Goal: Task Accomplishment & Management: Manage account settings

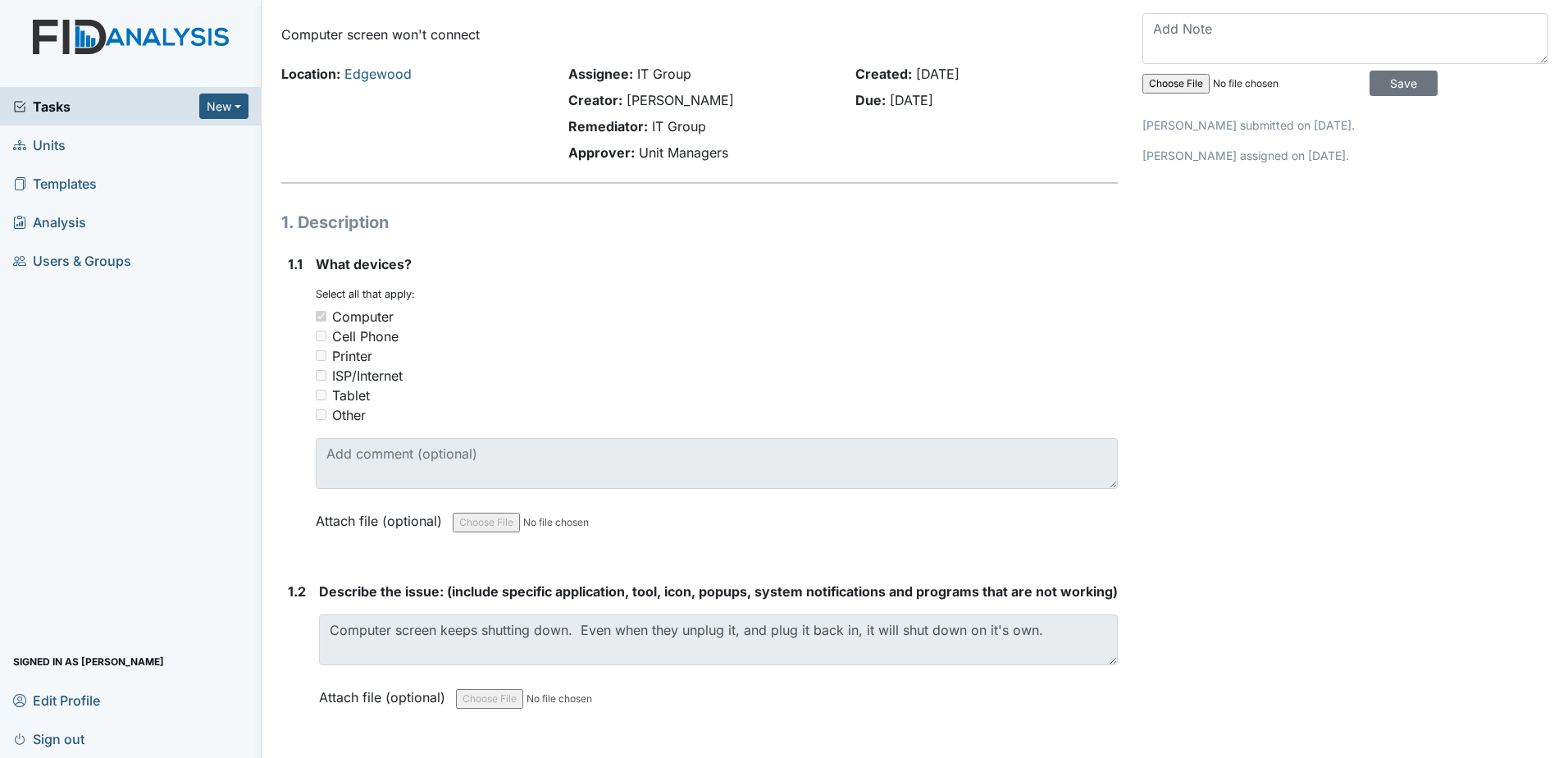
scroll to position [82, 0]
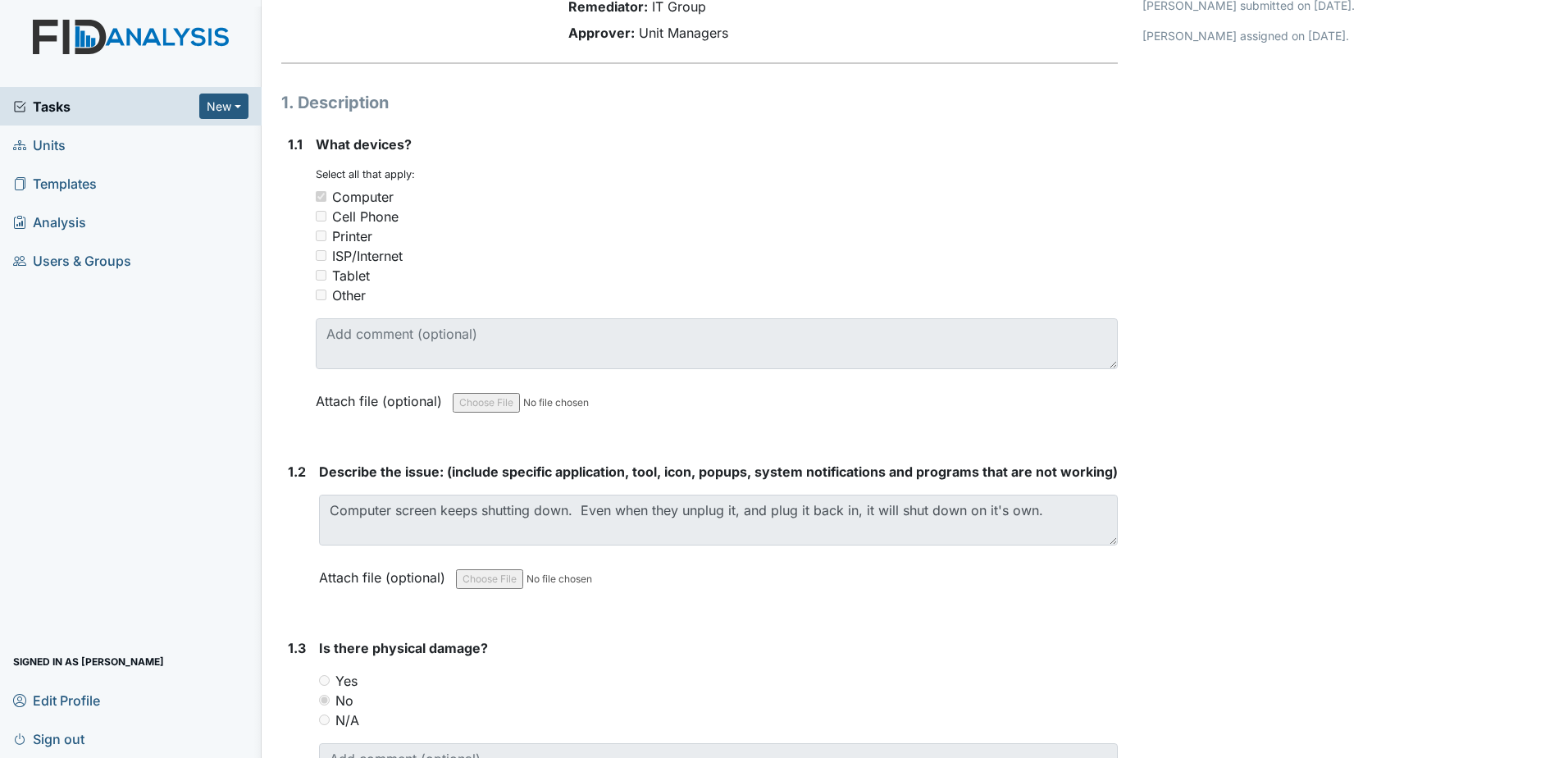
scroll to position [0, 0]
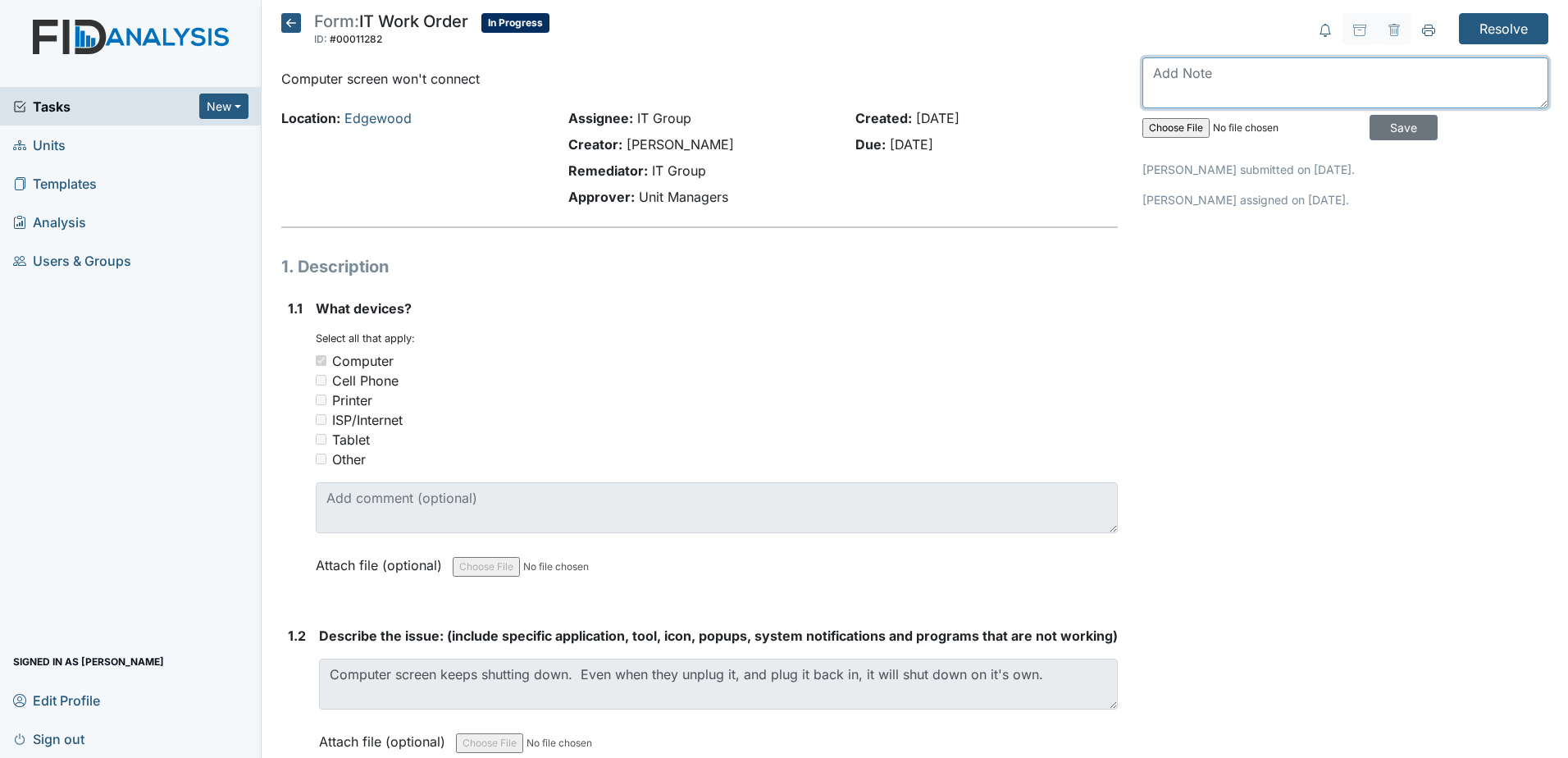
click at [1234, 95] on textarea at bounding box center [1344, 83] width 405 height 51
click at [1142, 164] on p "Nathan Williams submitted on Oct 02, 2025." at bounding box center [1344, 169] width 405 height 17
drag, startPoint x: 1140, startPoint y: 164, endPoint x: 1119, endPoint y: 193, distance: 35.8
click at [1119, 193] on div "Created: Oct 2, 2025 Due: Oct 17, 2025" at bounding box center [987, 161] width 287 height 105
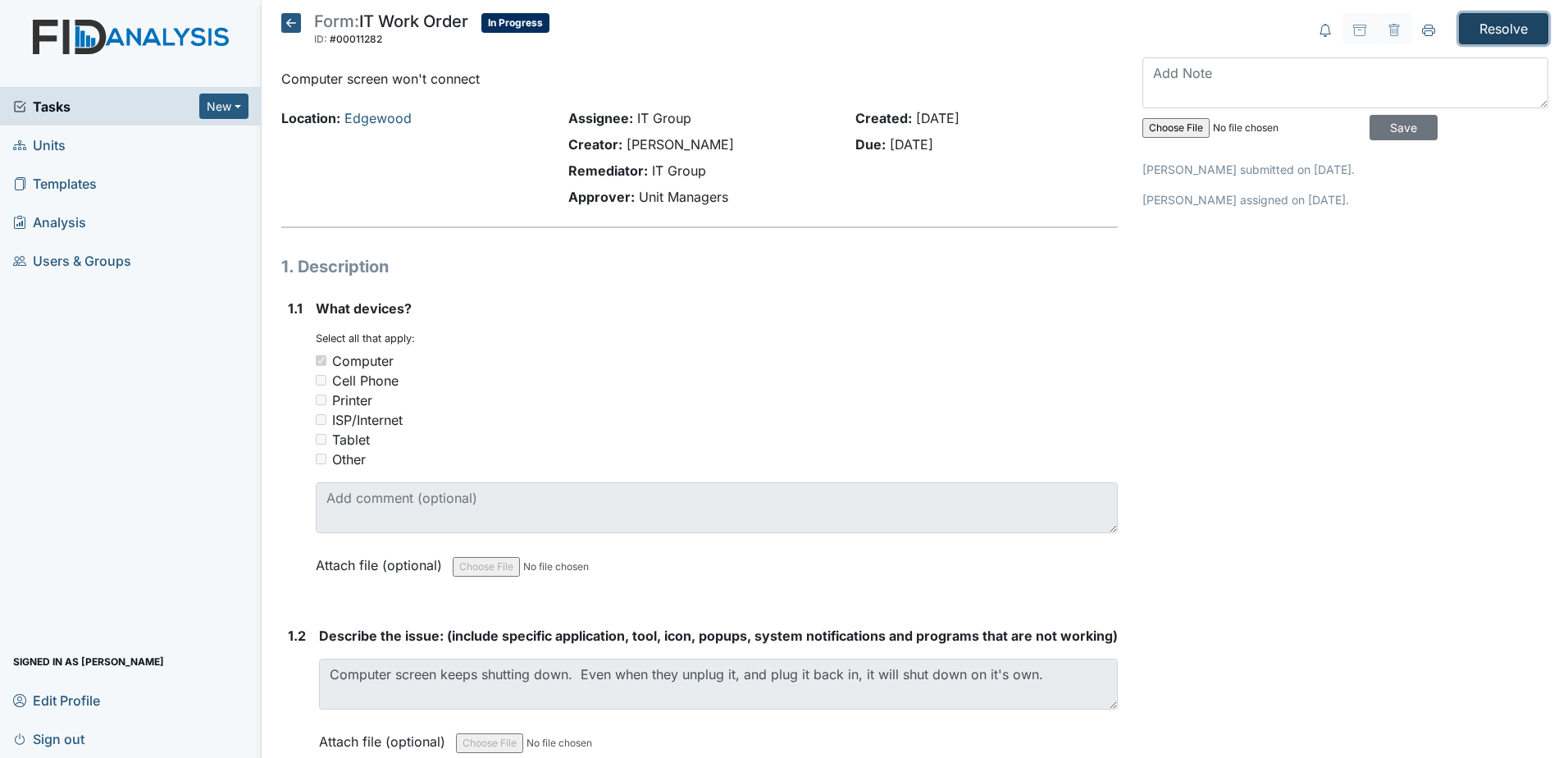
click at [1471, 29] on input "Resolve" at bounding box center [1503, 28] width 90 height 31
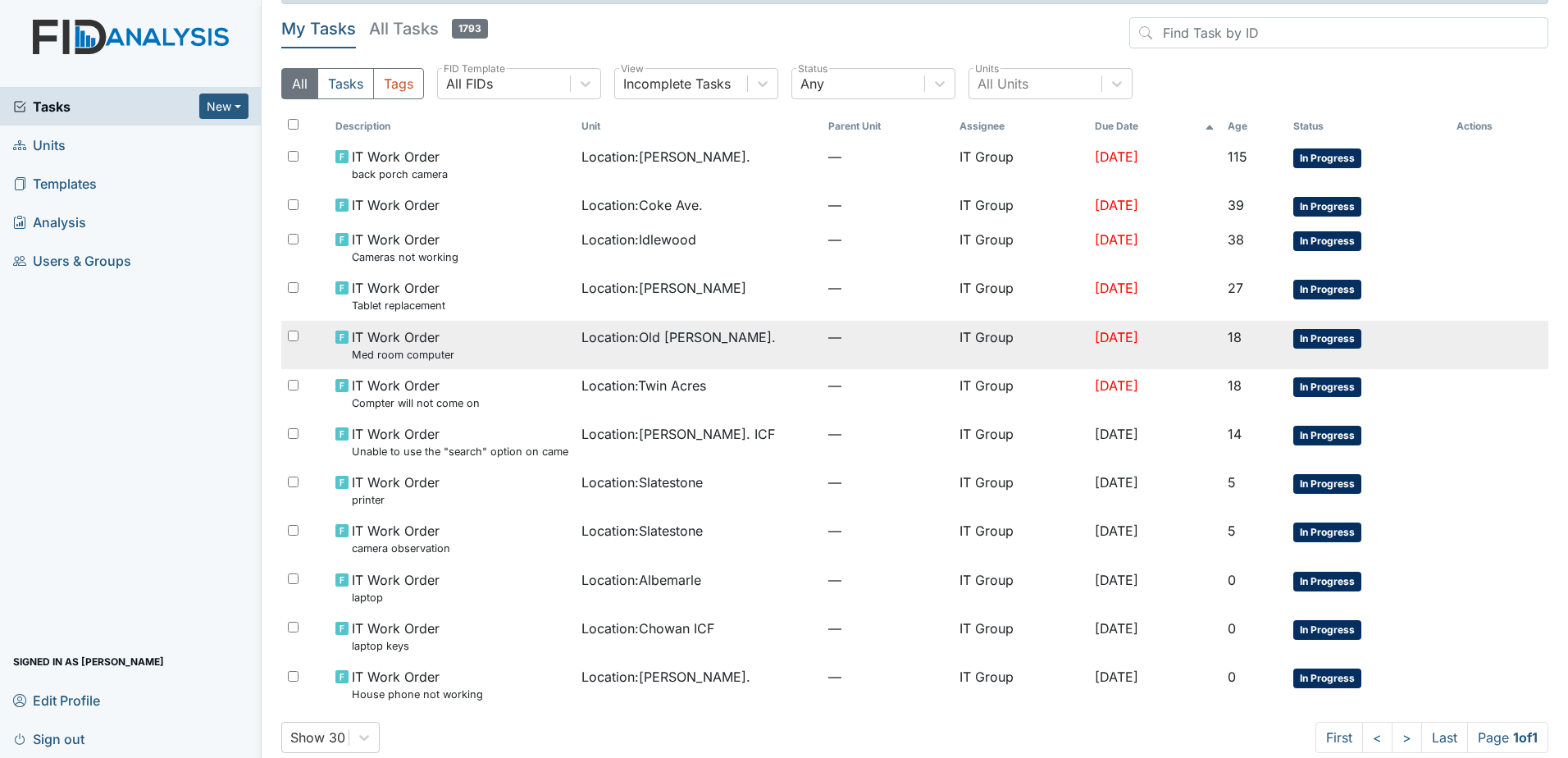
scroll to position [71, 0]
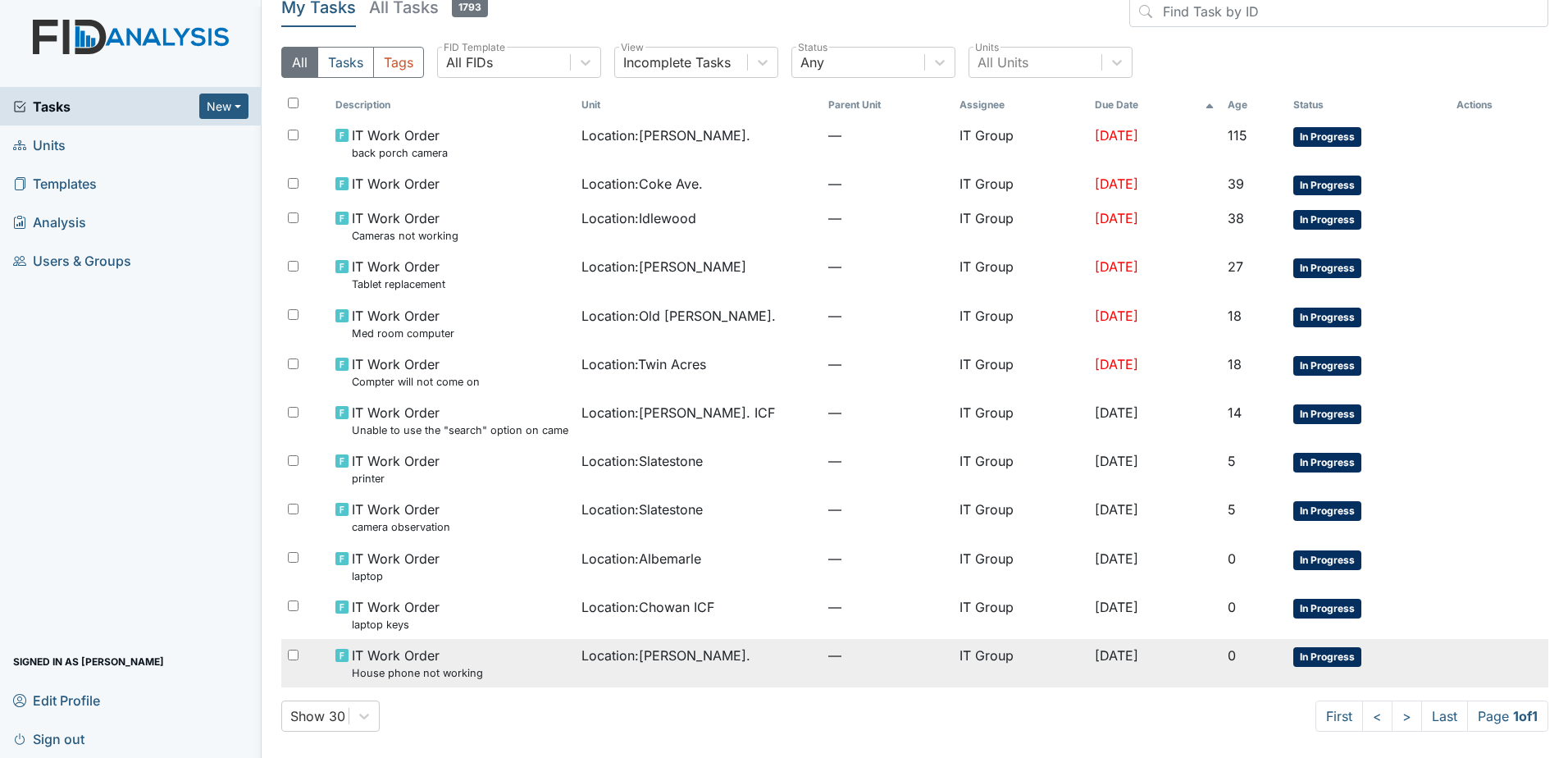
click at [492, 669] on div "IT Work Order House phone not working" at bounding box center [452, 663] width 233 height 35
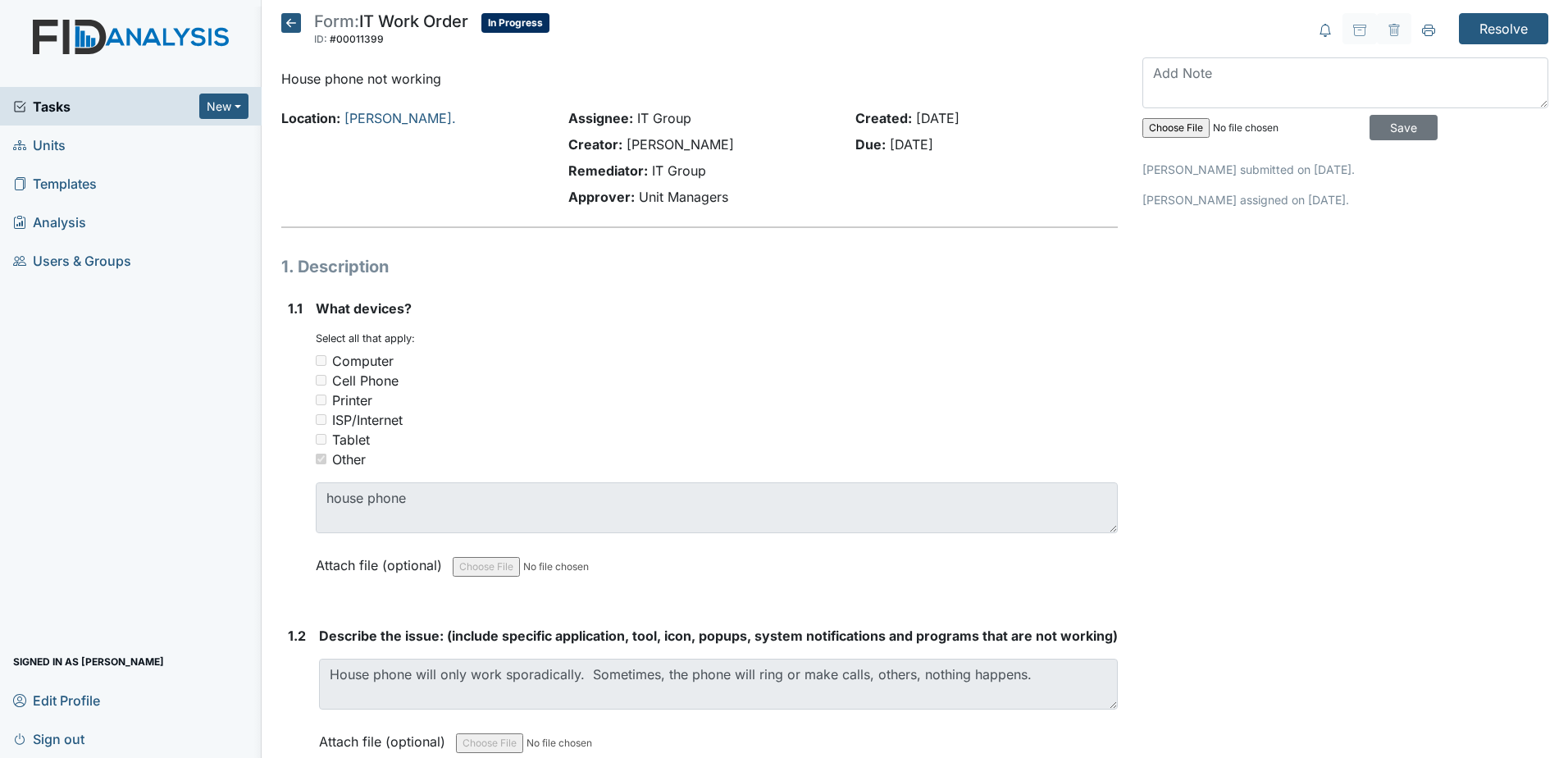
scroll to position [410, 0]
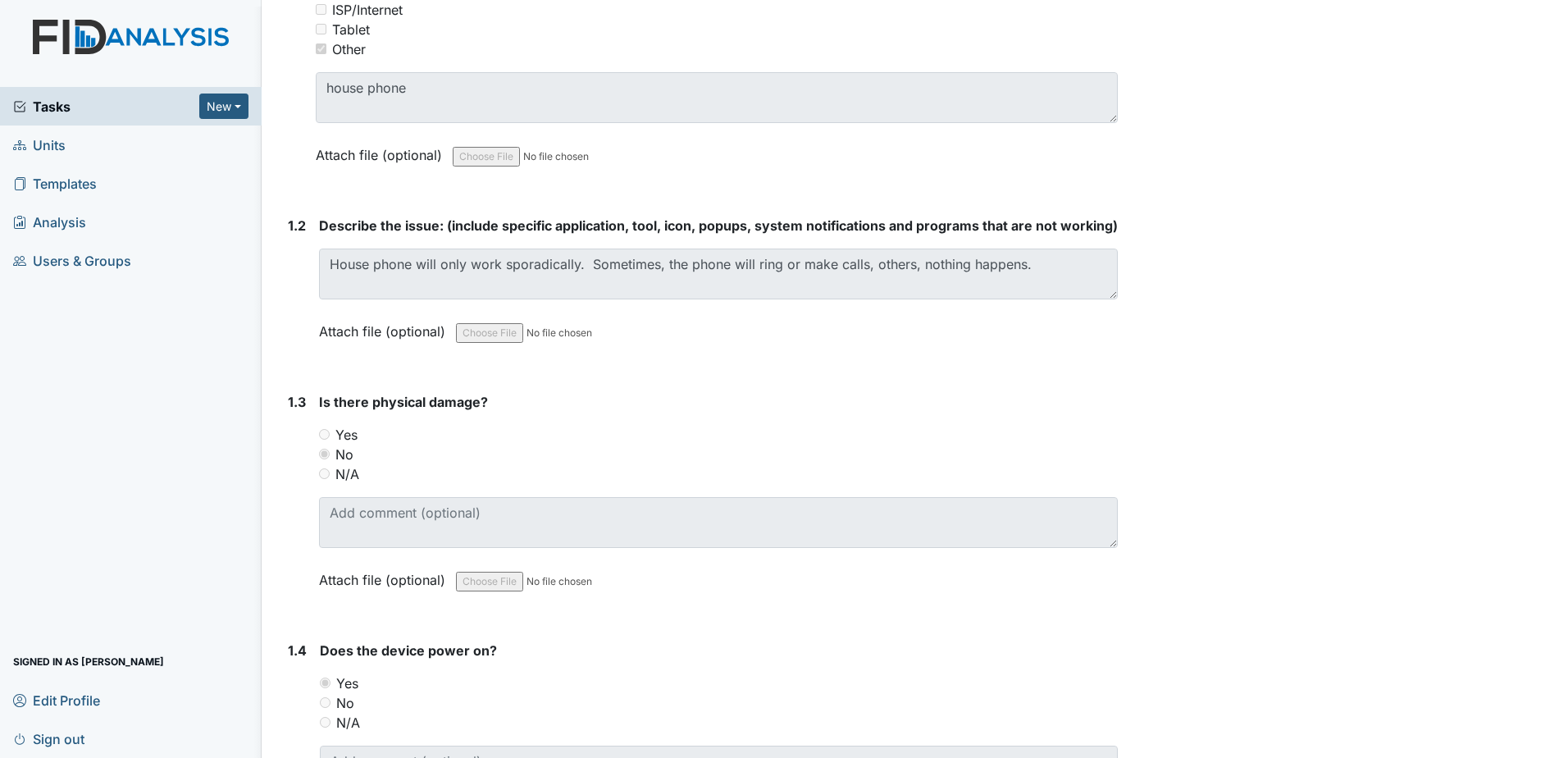
click at [1214, 336] on div "Form: IT Work Order ID: #00011399 In Progress Autosaving... House phone not wor…" at bounding box center [915, 494] width 1291 height 1783
drag, startPoint x: 1214, startPoint y: 336, endPoint x: 1236, endPoint y: 423, distance: 89.7
click at [1236, 423] on div "Resolve Archive Task × Are you sure you want to archive this task? It will appe…" at bounding box center [1344, 494] width 430 height 1783
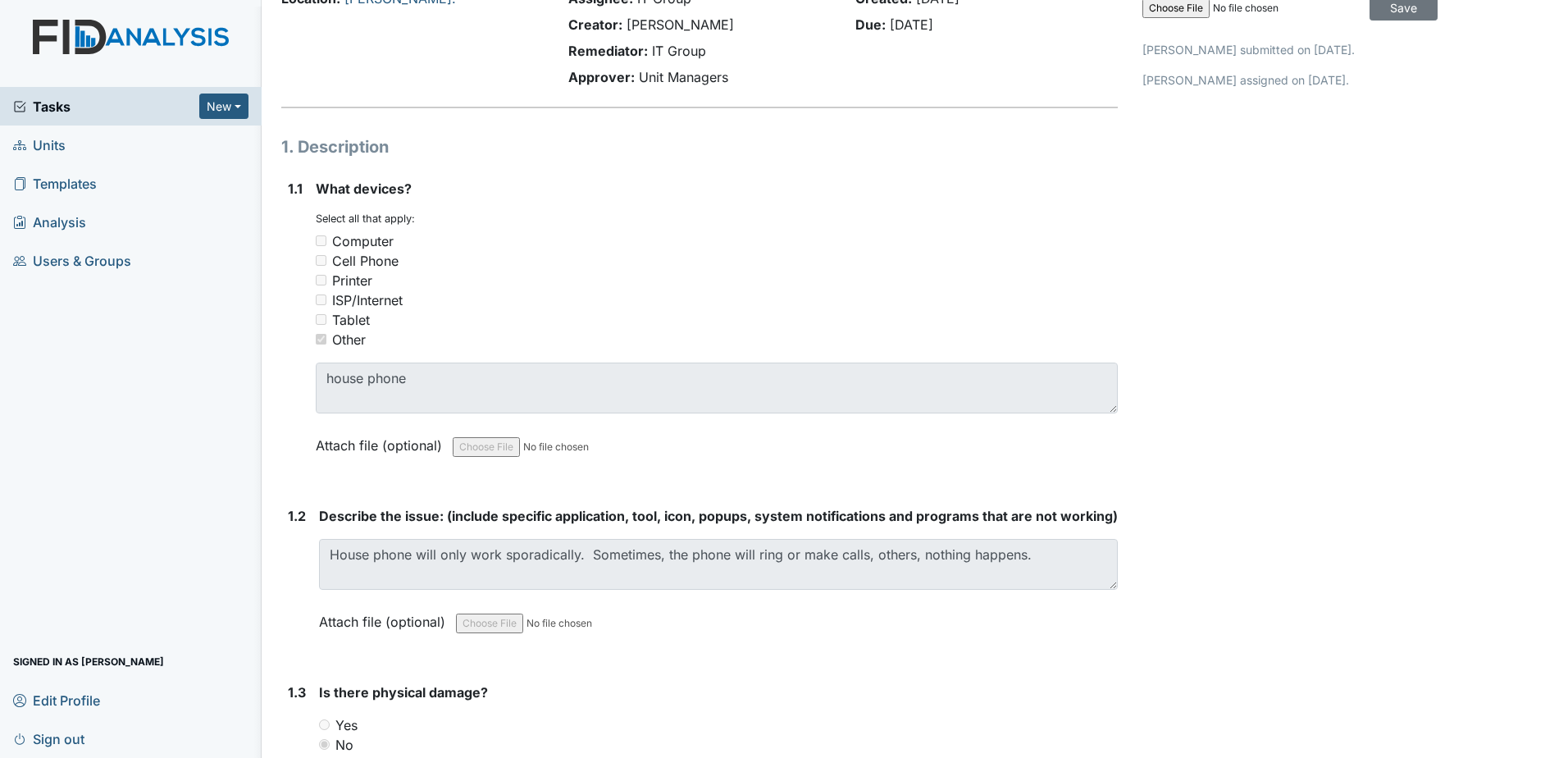
scroll to position [0, 0]
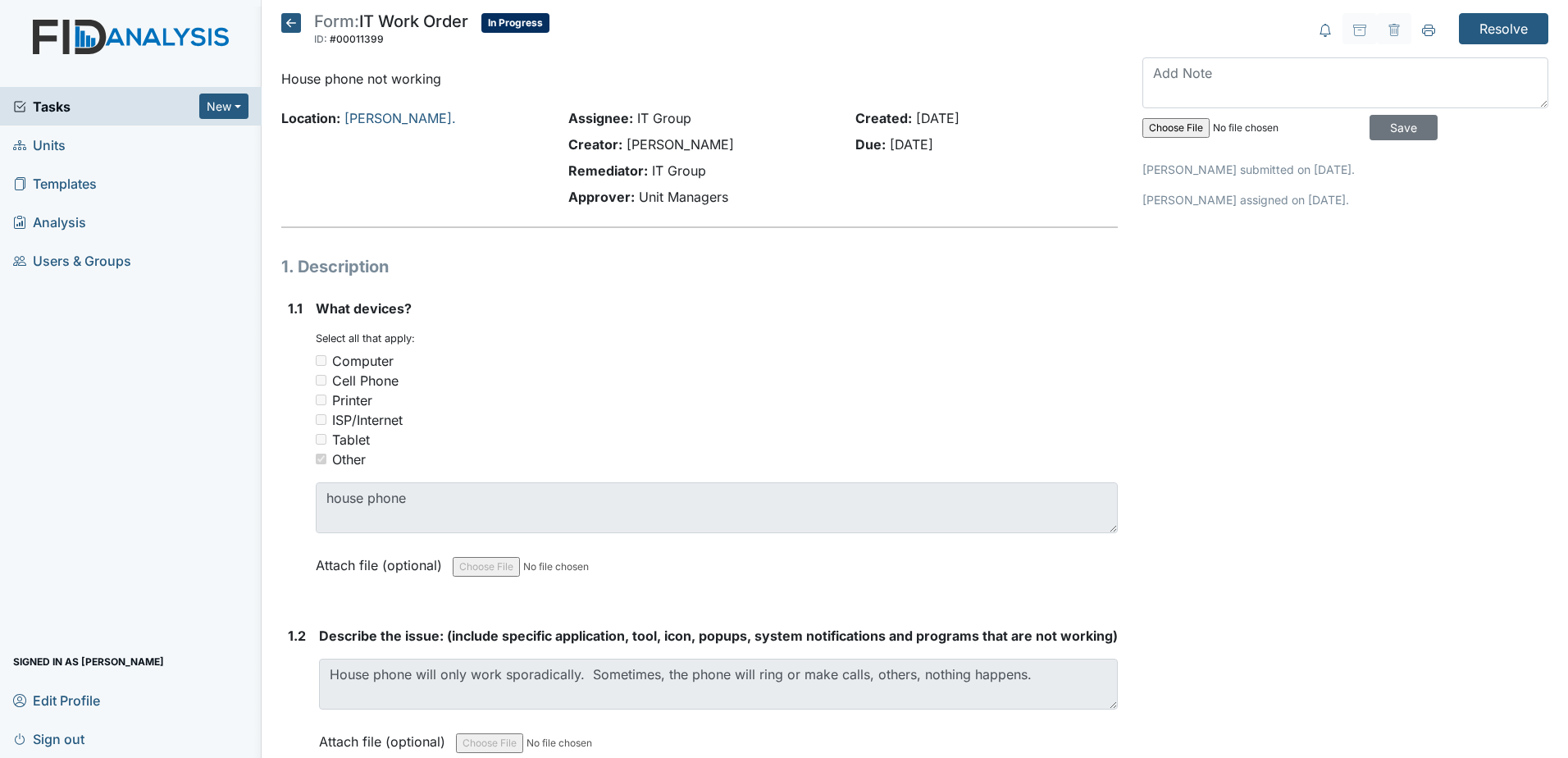
click at [284, 22] on icon at bounding box center [291, 23] width 20 height 20
